Goal: Task Accomplishment & Management: Manage account settings

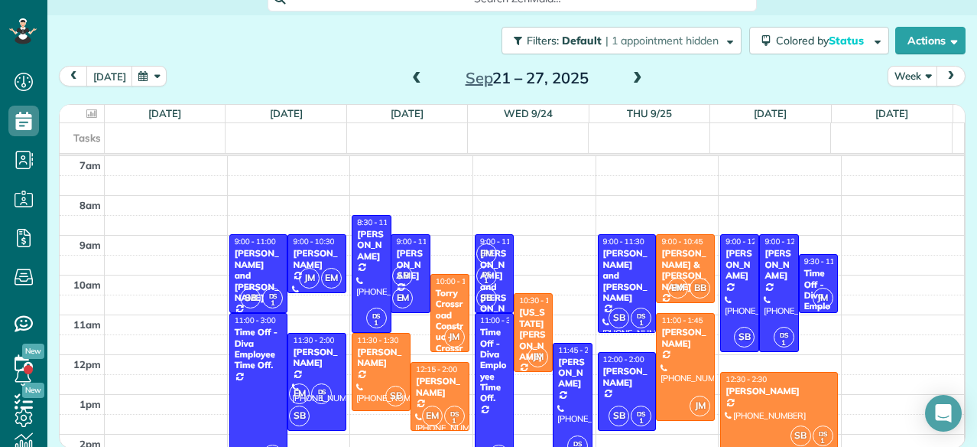
click at [411, 77] on span at bounding box center [416, 79] width 17 height 14
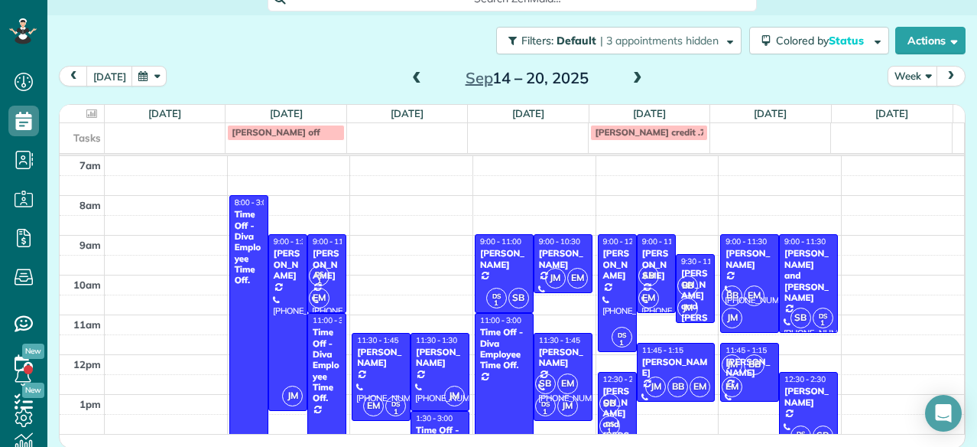
click at [635, 80] on span at bounding box center [637, 79] width 17 height 14
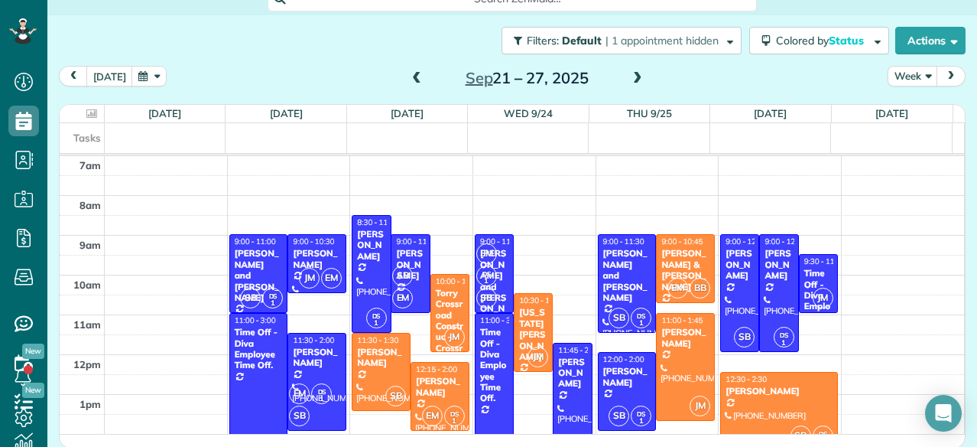
click at [629, 80] on span at bounding box center [637, 79] width 17 height 14
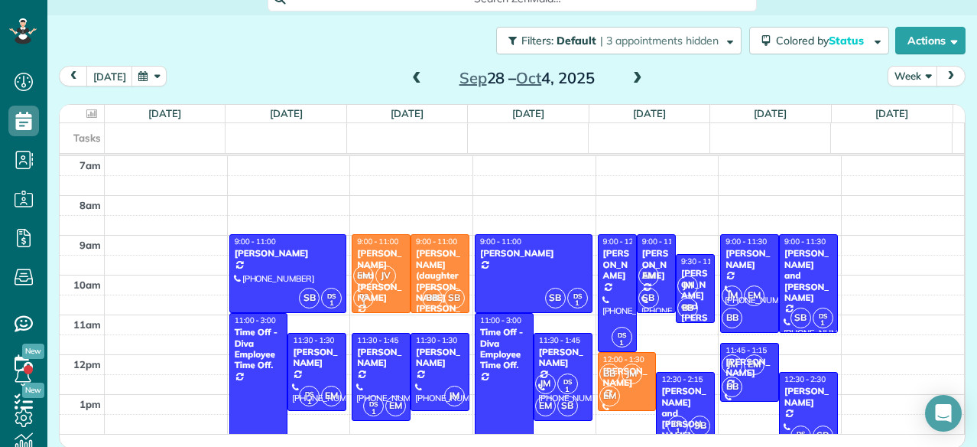
click at [634, 80] on span at bounding box center [637, 79] width 17 height 14
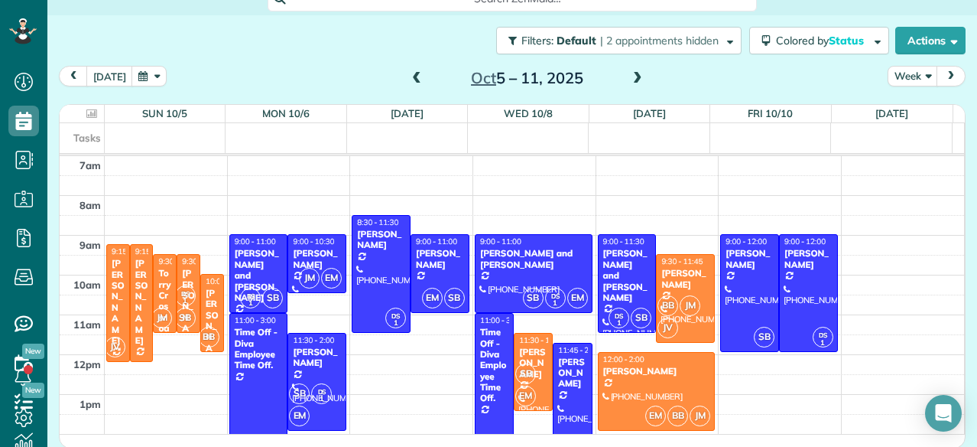
click at [629, 70] on span at bounding box center [637, 78] width 17 height 23
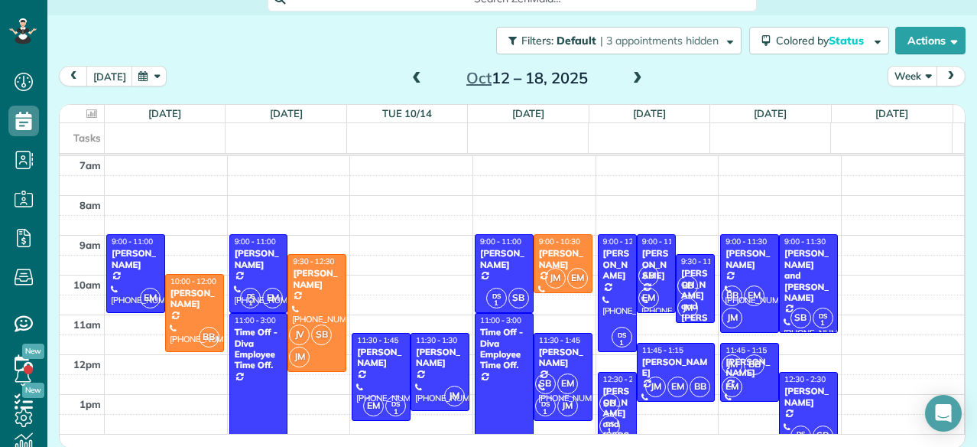
click at [414, 76] on span at bounding box center [416, 79] width 17 height 14
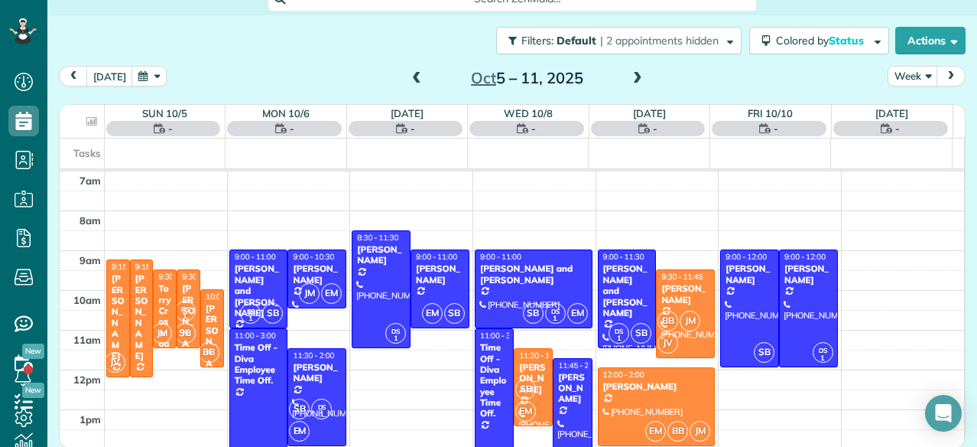
click at [414, 76] on span at bounding box center [416, 79] width 17 height 14
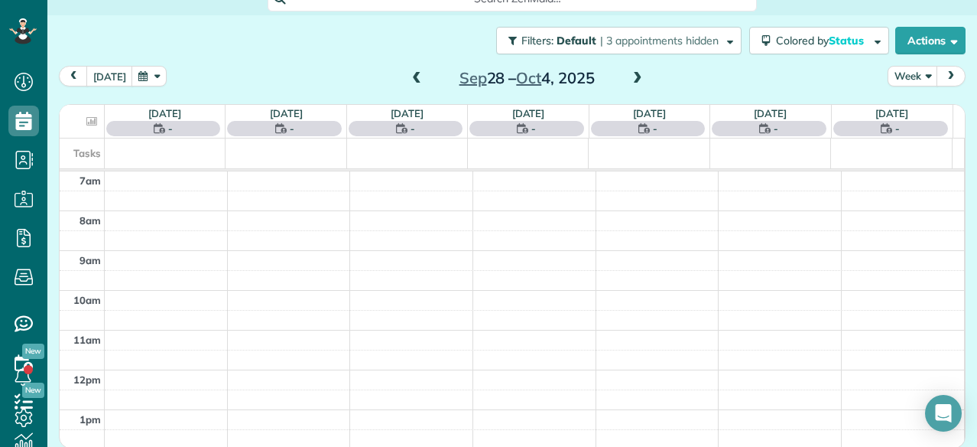
click at [414, 76] on span at bounding box center [416, 79] width 17 height 14
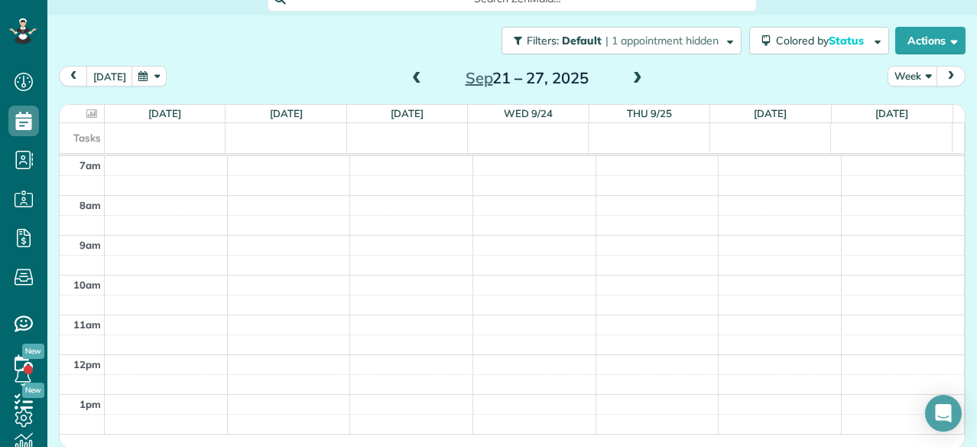
click at [414, 76] on span at bounding box center [416, 79] width 17 height 14
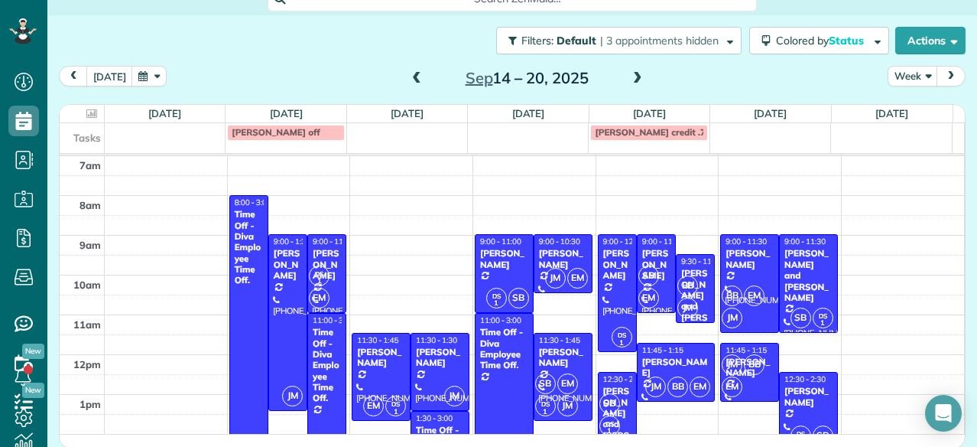
click at [630, 77] on span at bounding box center [637, 79] width 17 height 14
